Goal: Information Seeking & Learning: Learn about a topic

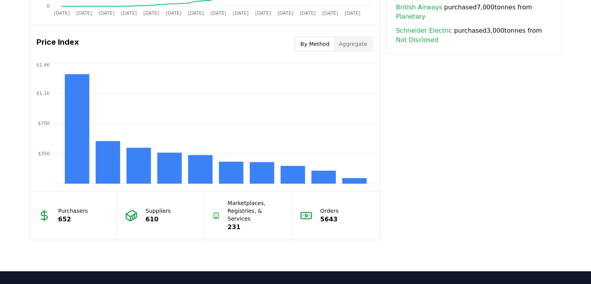
scroll to position [622, 0]
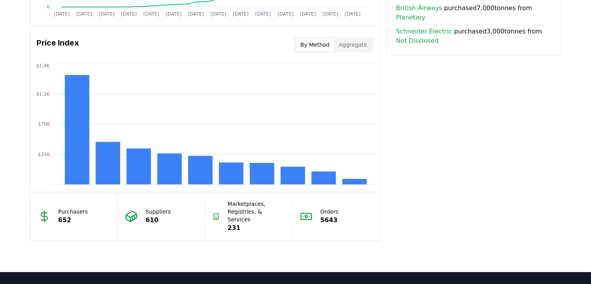
click at [364, 44] on button "Aggregate" at bounding box center [353, 44] width 38 height 12
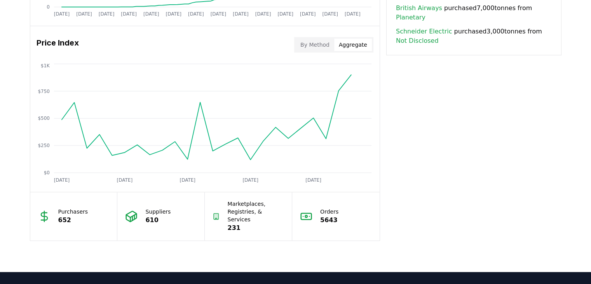
click at [315, 53] on div "Price Index By Method Aggregate" at bounding box center [204, 45] width 349 height 28
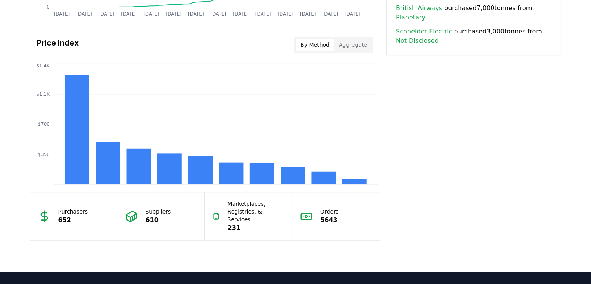
click at [311, 45] on button "By Method" at bounding box center [315, 44] width 38 height 12
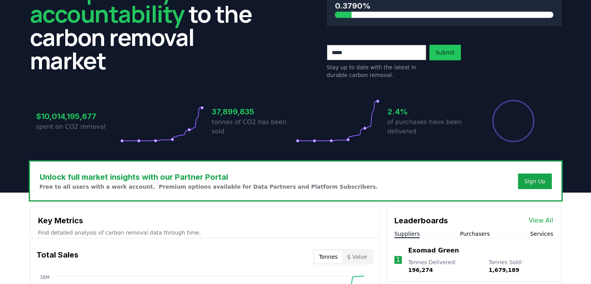
scroll to position [0, 0]
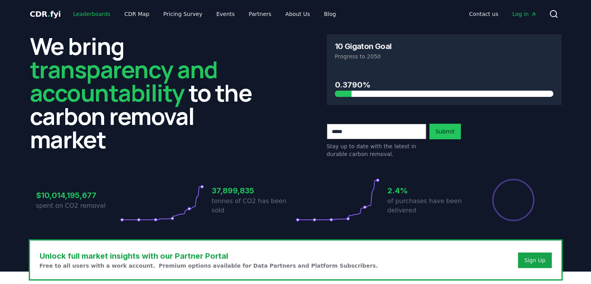
click at [81, 18] on link "Leaderboards" at bounding box center [92, 14] width 50 height 14
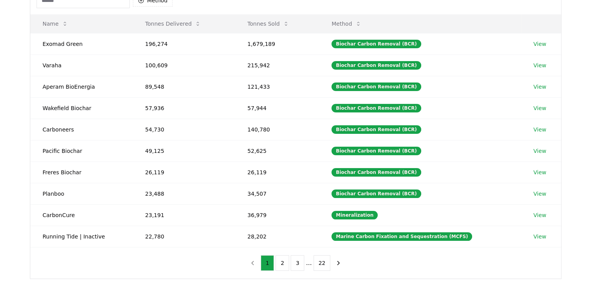
scroll to position [92, 0]
click at [258, 66] on td "215,942" at bounding box center [277, 64] width 84 height 21
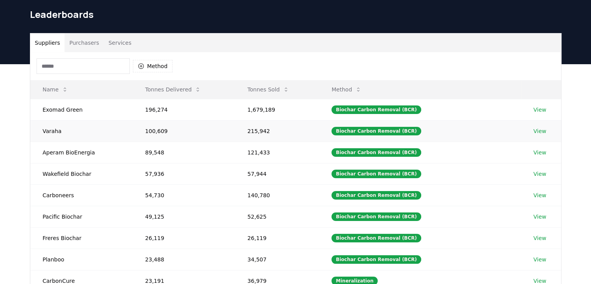
scroll to position [26, 0]
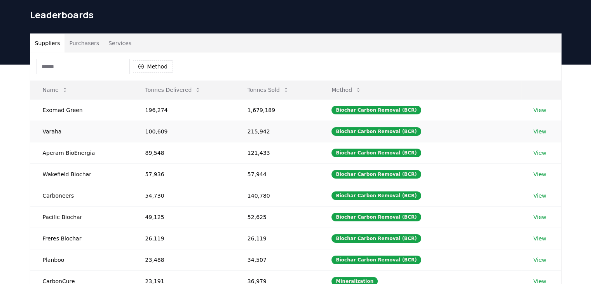
click at [537, 132] on link "View" at bounding box center [540, 131] width 13 height 8
